Goal: Information Seeking & Learning: Learn about a topic

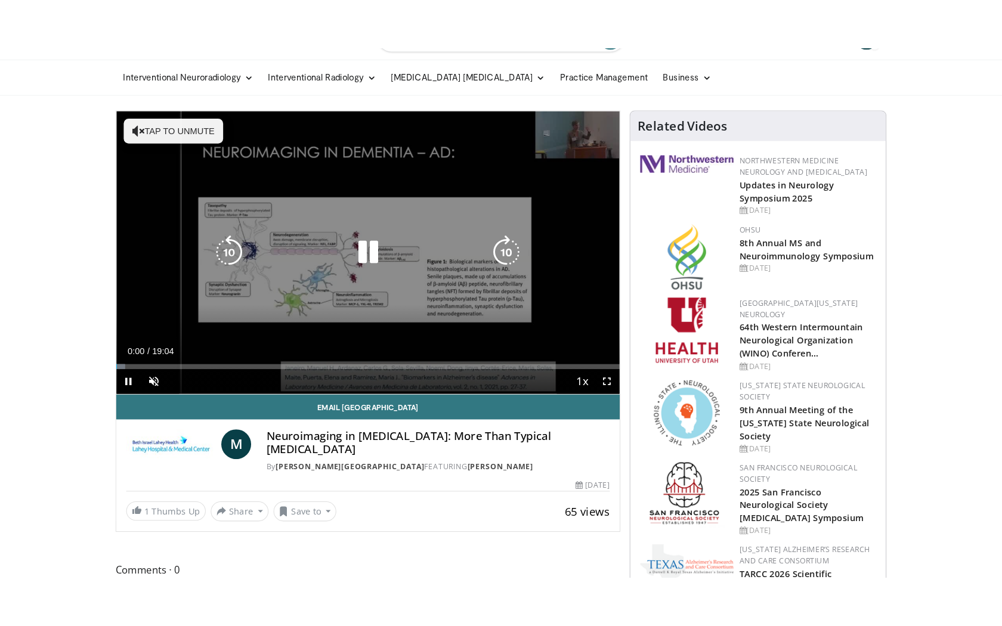
scroll to position [32, 0]
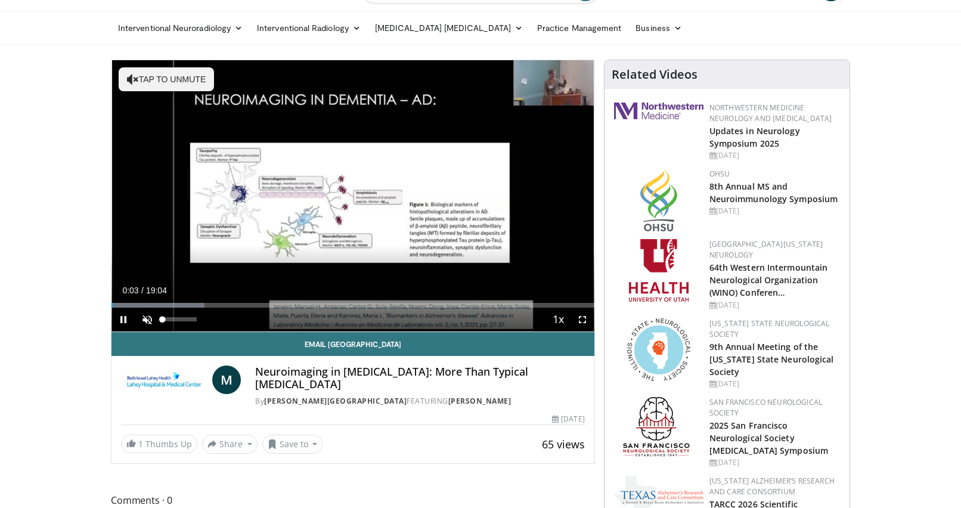
click at [146, 319] on span "Video Player" at bounding box center [147, 320] width 24 height 24
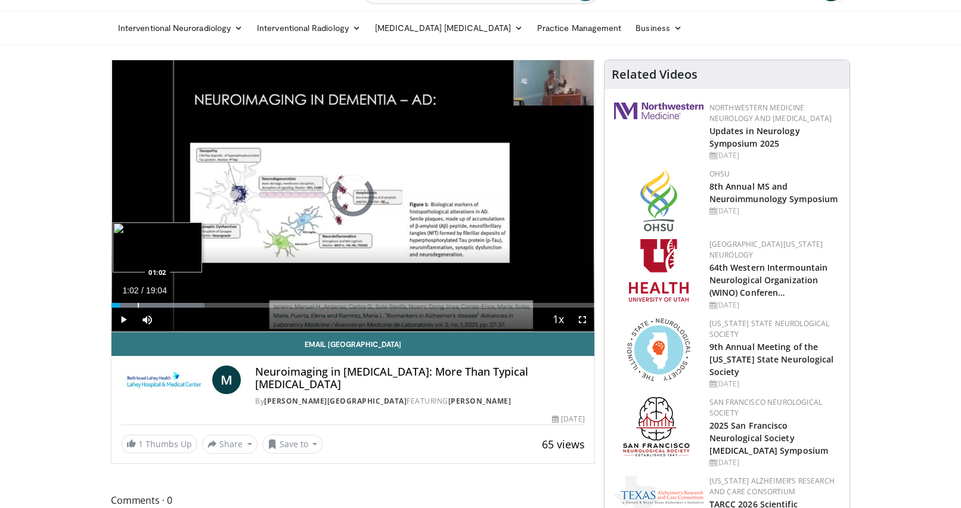
click at [138, 304] on div "Progress Bar" at bounding box center [138, 305] width 1 height 5
click at [147, 303] on div "Progress Bar" at bounding box center [147, 305] width 1 height 5
click at [157, 306] on div "Progress Bar" at bounding box center [157, 305] width 1 height 5
click at [171, 305] on div "Progress Bar" at bounding box center [171, 305] width 1 height 5
click at [177, 304] on div "Progress Bar" at bounding box center [177, 305] width 1 height 5
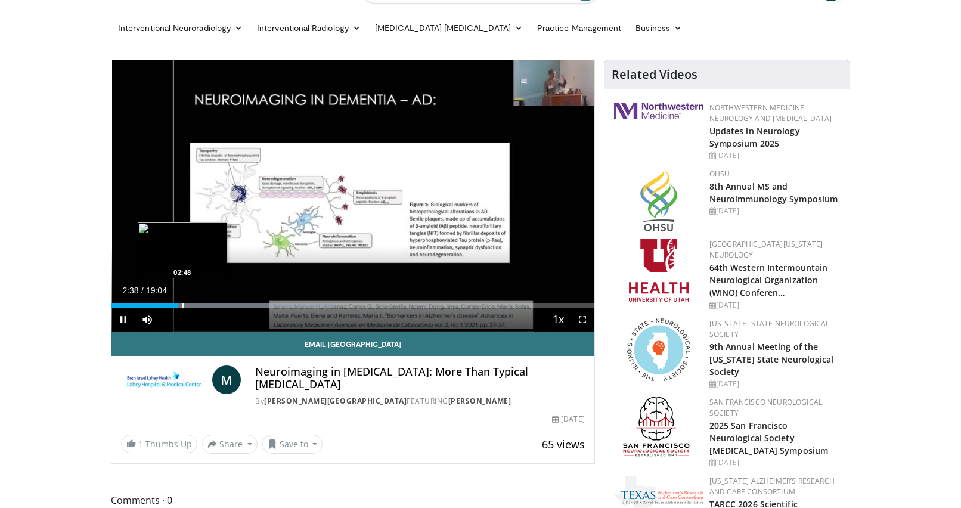
click at [182, 304] on video-js "**********" at bounding box center [353, 196] width 483 height 272
click at [197, 304] on div "Progress Bar" at bounding box center [196, 305] width 1 height 5
click at [192, 306] on div "Progress Bar" at bounding box center [192, 305] width 1 height 5
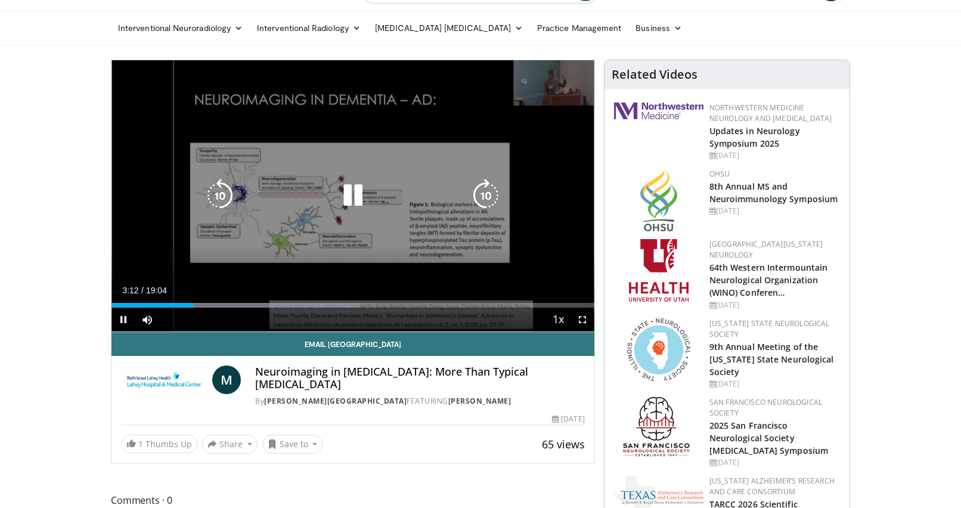
click at [185, 306] on video-js "**********" at bounding box center [353, 196] width 483 height 272
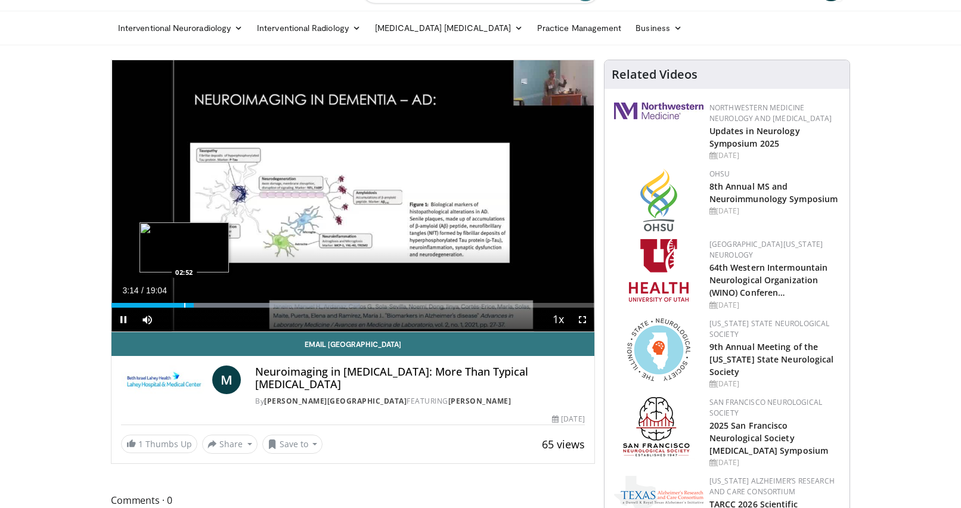
click at [184, 307] on div "Progress Bar" at bounding box center [184, 305] width 1 height 5
click at [177, 307] on div "Progress Bar" at bounding box center [177, 305] width 1 height 5
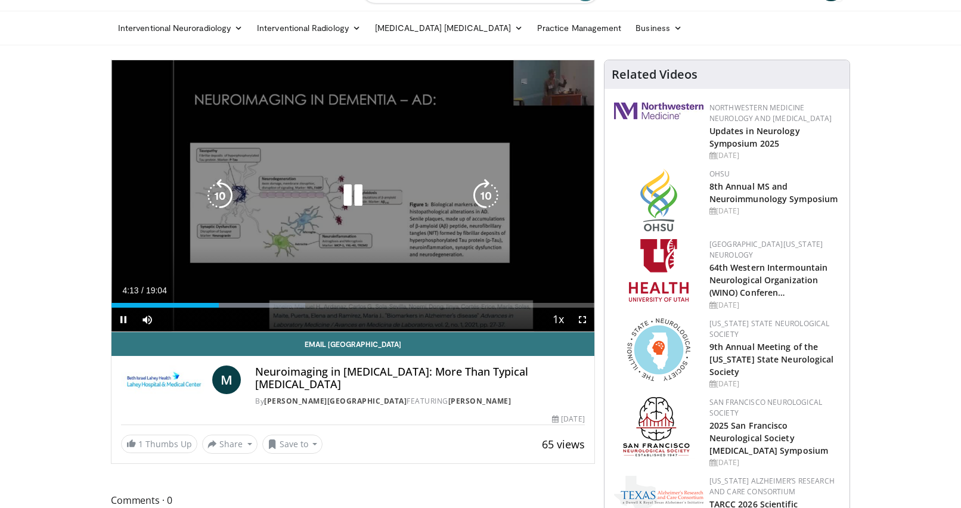
click at [492, 194] on icon "Video Player" at bounding box center [485, 195] width 33 height 33
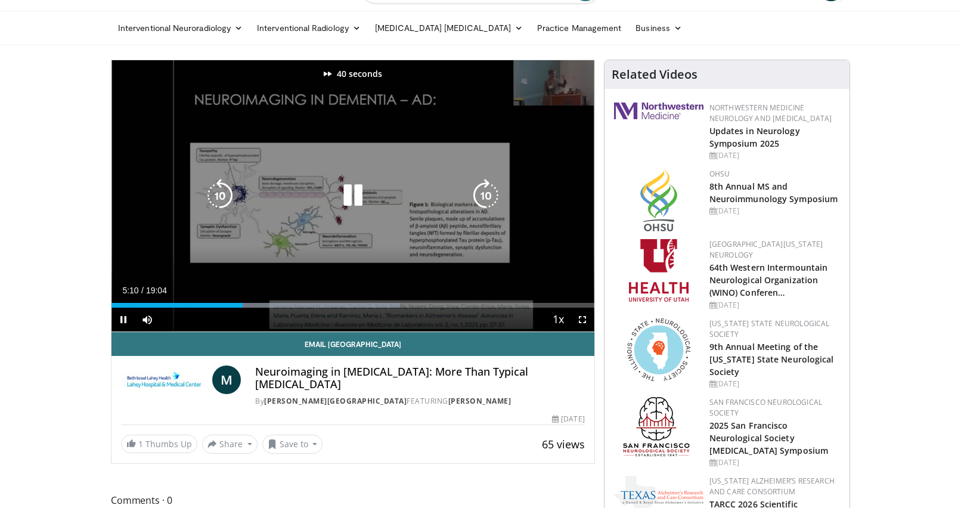
click at [492, 194] on icon "Video Player" at bounding box center [485, 195] width 33 height 33
click at [488, 198] on icon "Video Player" at bounding box center [485, 195] width 33 height 33
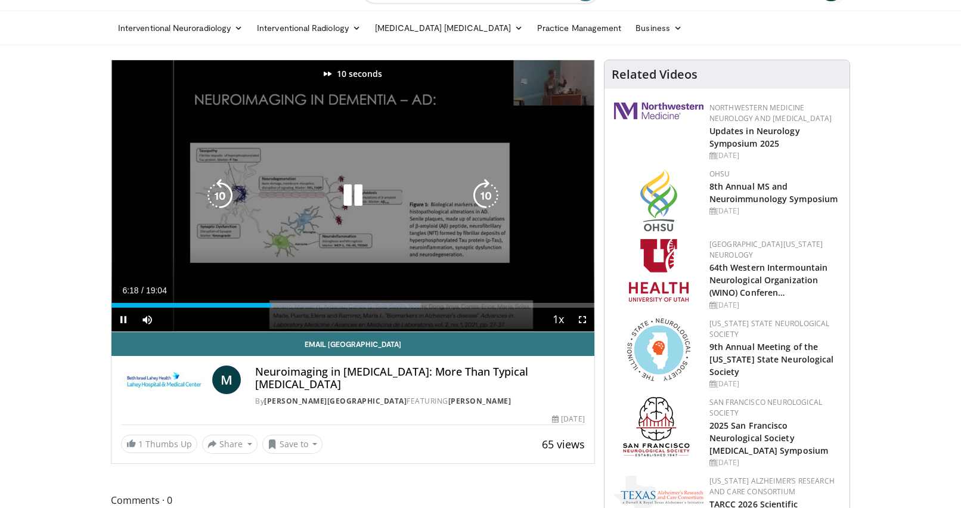
click at [488, 198] on icon "Video Player" at bounding box center [485, 195] width 33 height 33
click at [486, 196] on icon "Video Player" at bounding box center [485, 195] width 33 height 33
click at [225, 194] on icon "Video Player" at bounding box center [219, 195] width 33 height 33
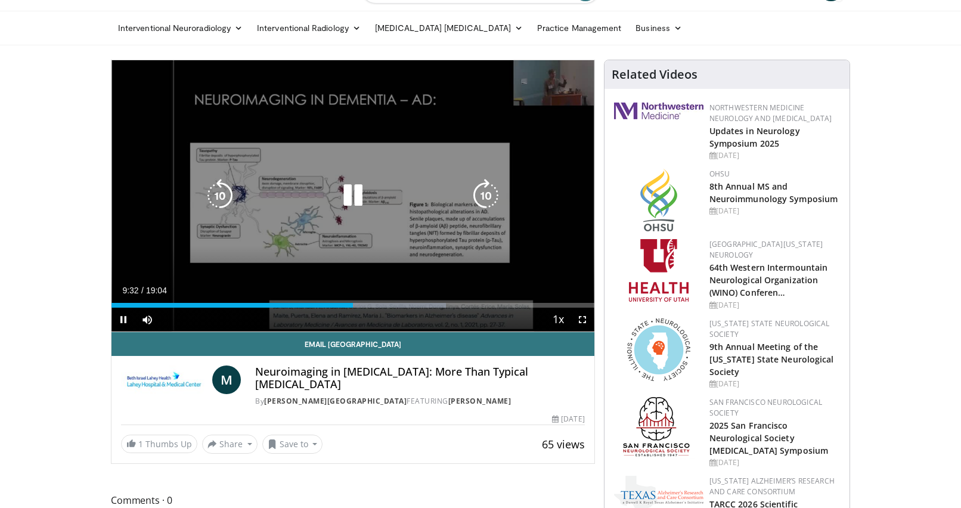
click at [484, 202] on icon "Video Player" at bounding box center [485, 195] width 33 height 33
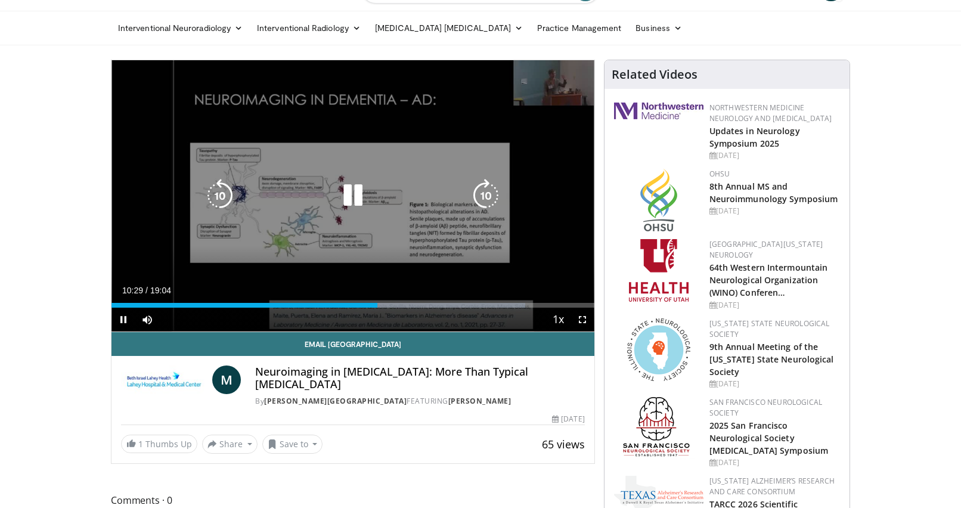
click at [482, 195] on icon "Video Player" at bounding box center [485, 195] width 33 height 33
click at [487, 199] on icon "Video Player" at bounding box center [485, 195] width 33 height 33
click at [484, 203] on icon "Video Player" at bounding box center [485, 195] width 33 height 33
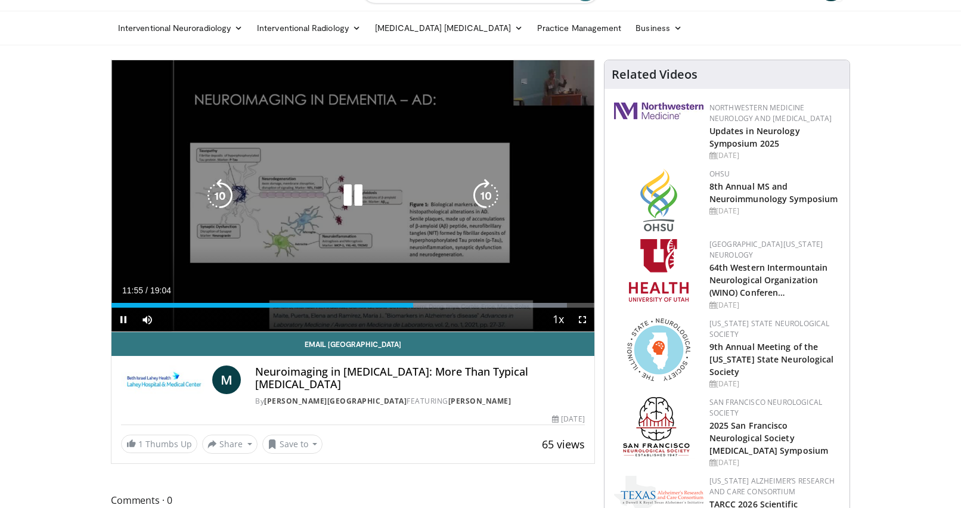
click at [482, 197] on icon "Video Player" at bounding box center [485, 195] width 33 height 33
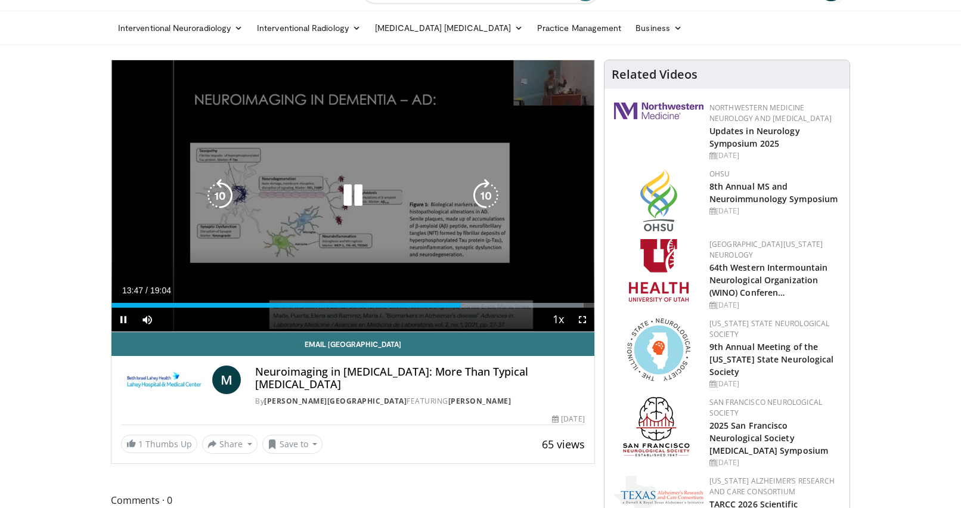
click at [482, 197] on icon "Video Player" at bounding box center [485, 195] width 33 height 33
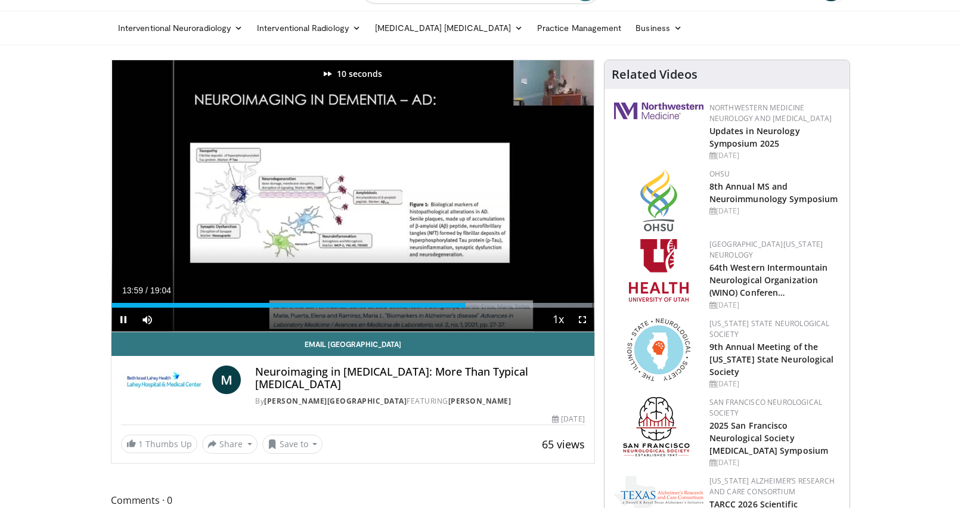
click at [586, 315] on span "Video Player" at bounding box center [583, 320] width 24 height 24
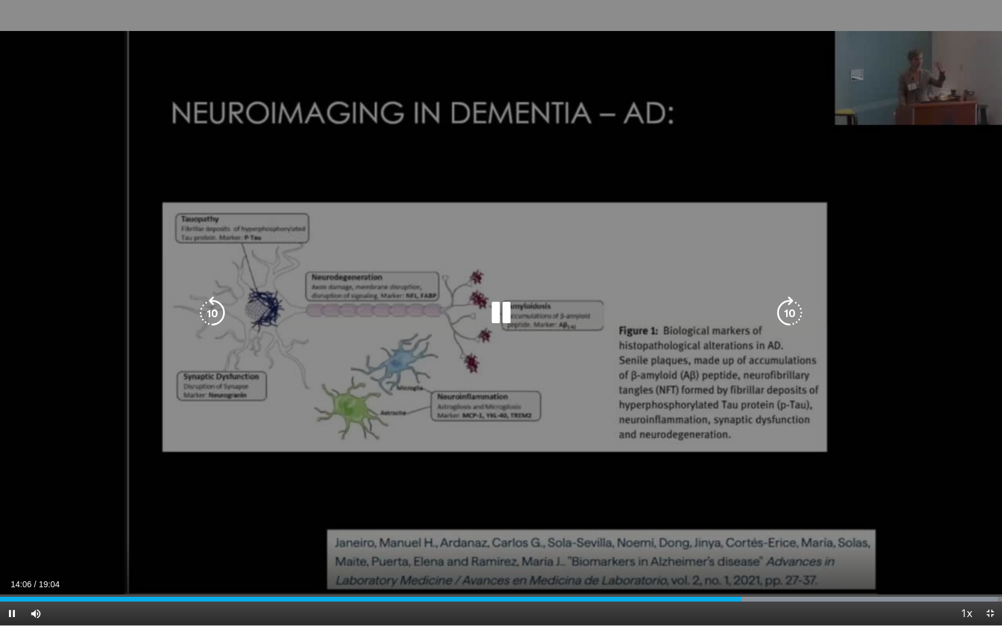
click at [790, 321] on icon "Video Player" at bounding box center [789, 312] width 33 height 33
click at [782, 315] on icon "Video Player" at bounding box center [789, 312] width 33 height 33
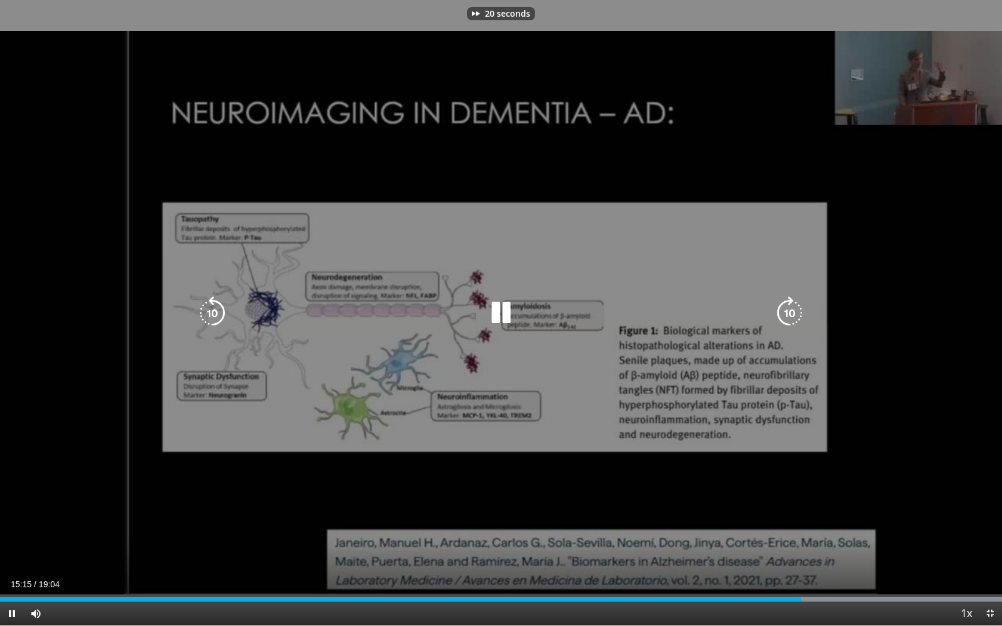
click at [782, 315] on icon "Video Player" at bounding box center [789, 312] width 33 height 33
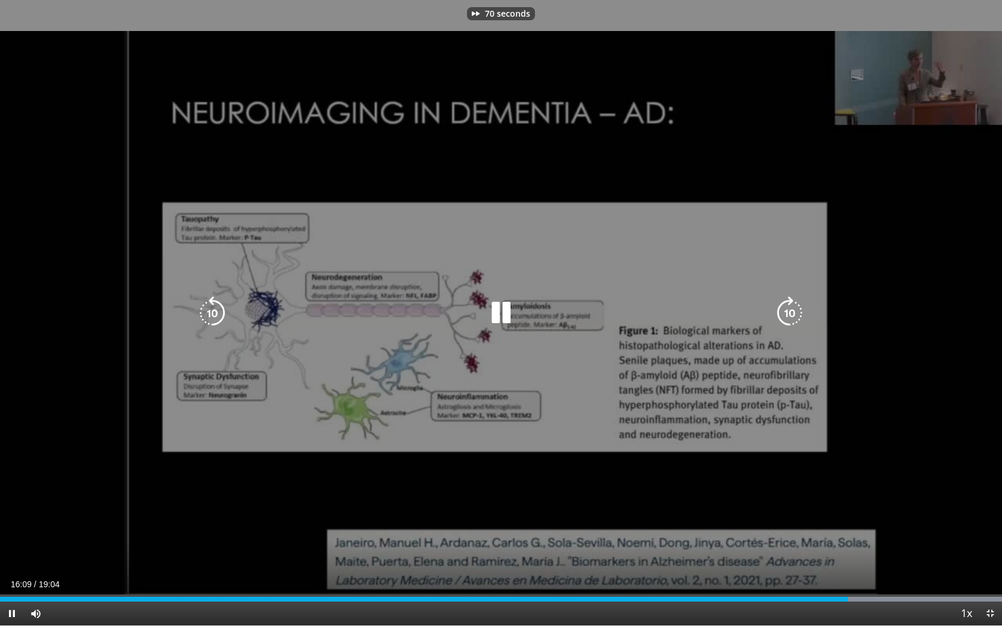
click at [782, 315] on icon "Video Player" at bounding box center [789, 312] width 33 height 33
